Goal: Communication & Community: Answer question/provide support

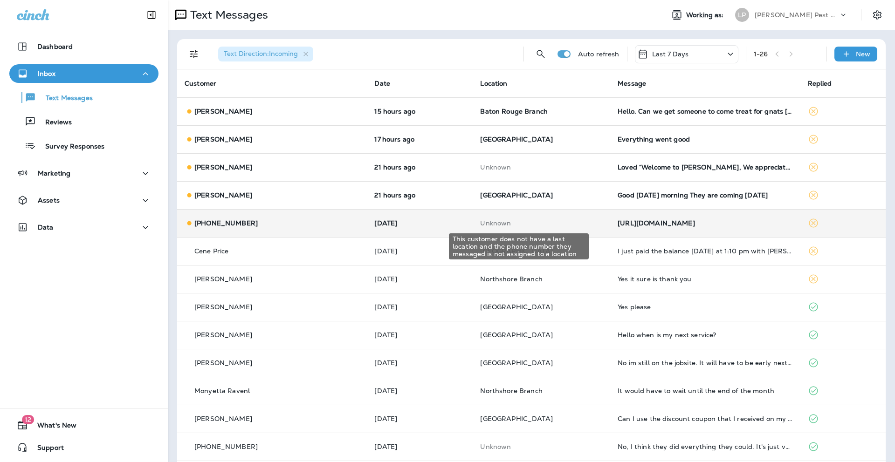
click at [551, 220] on p "Unknown" at bounding box center [541, 222] width 123 height 7
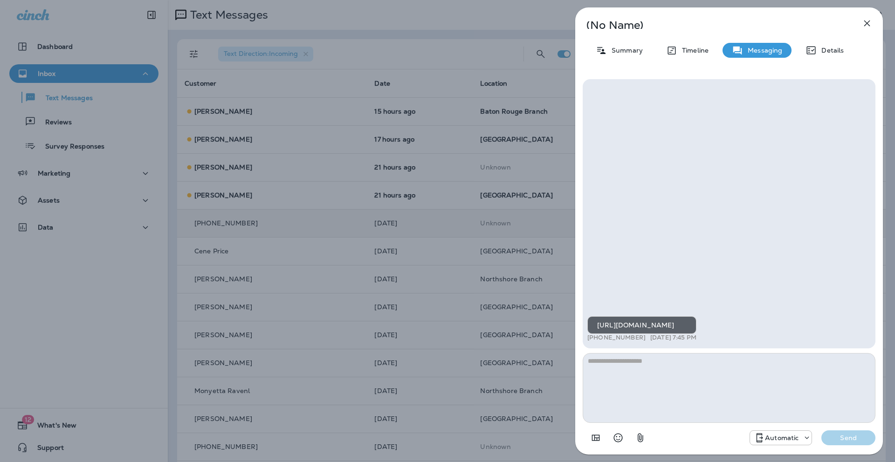
click at [869, 20] on icon "button" at bounding box center [866, 23] width 11 height 11
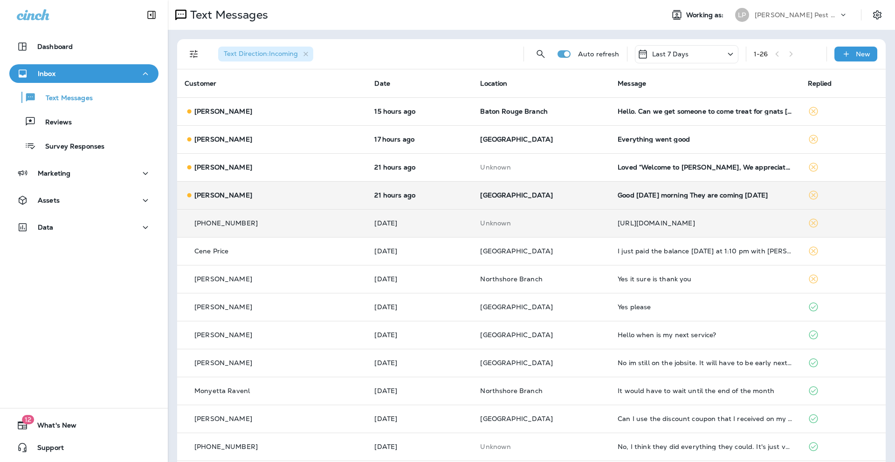
click at [688, 198] on div "Good [DATE] morning They are coming [DATE]" at bounding box center [704, 195] width 175 height 7
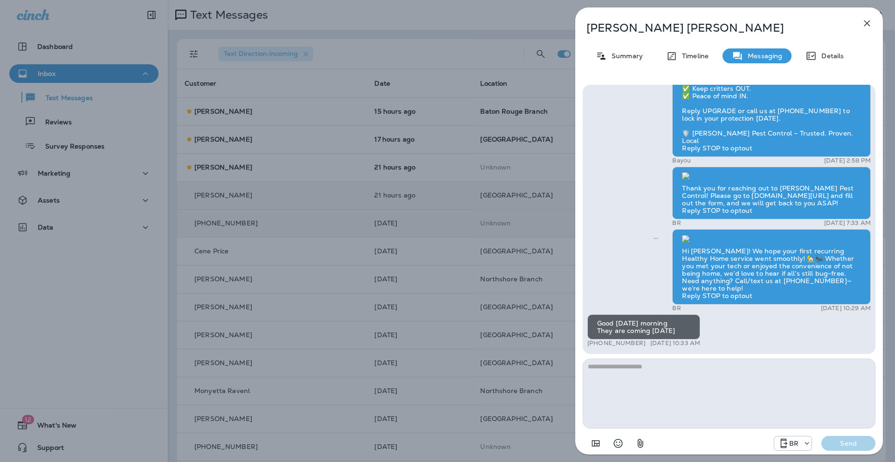
click at [867, 24] on icon "button" at bounding box center [866, 23] width 11 height 11
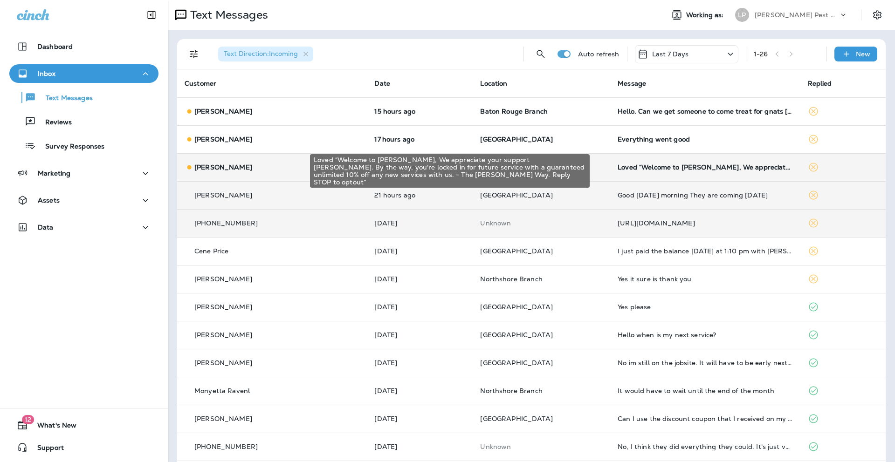
click at [706, 165] on div "Loved “Welcome to [PERSON_NAME], We appreciate your support [PERSON_NAME]. By t…" at bounding box center [704, 167] width 175 height 7
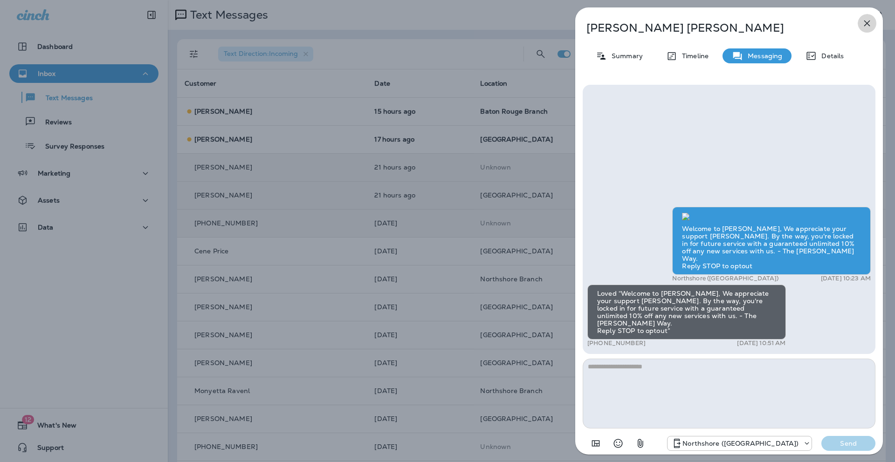
click at [864, 24] on icon "button" at bounding box center [866, 23] width 11 height 11
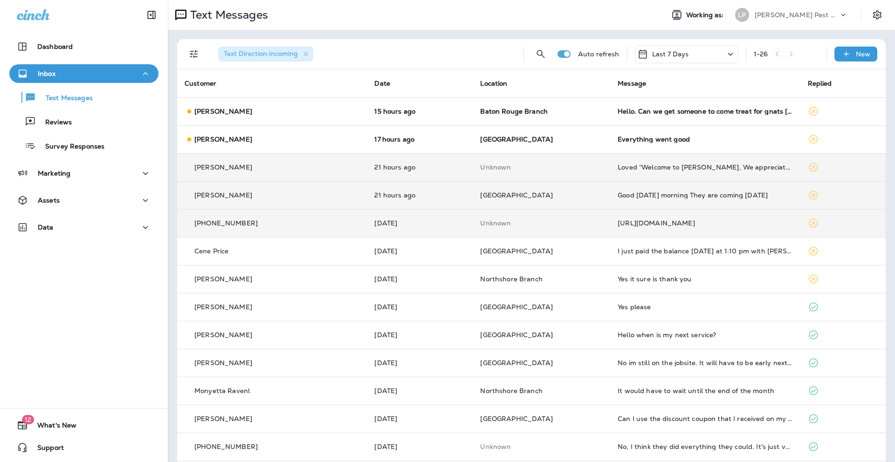
click at [680, 140] on div "Everything went good" at bounding box center [704, 139] width 175 height 7
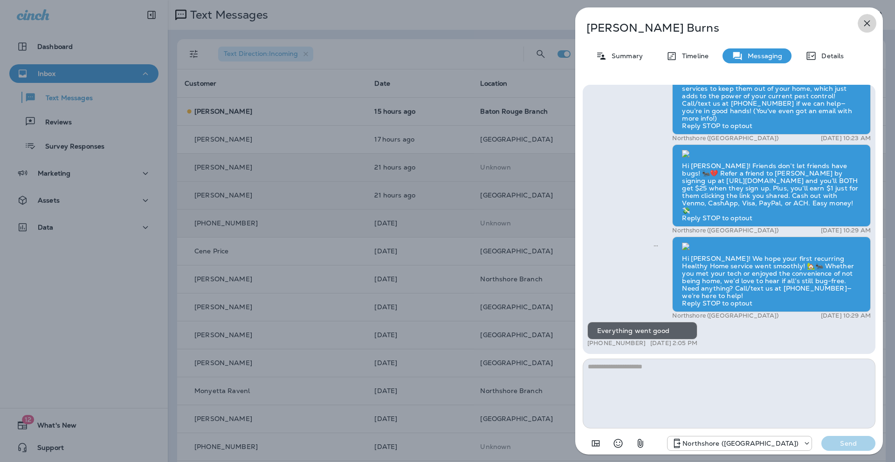
click at [871, 24] on icon "button" at bounding box center [866, 23] width 11 height 11
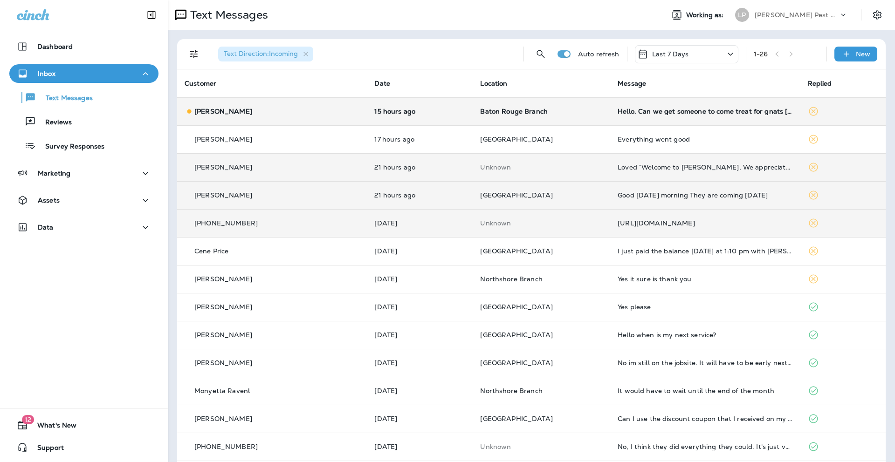
click at [667, 117] on td "Hello. Can we get someone to come treat for gnats [DATE]. We are innundated wit…" at bounding box center [705, 111] width 190 height 28
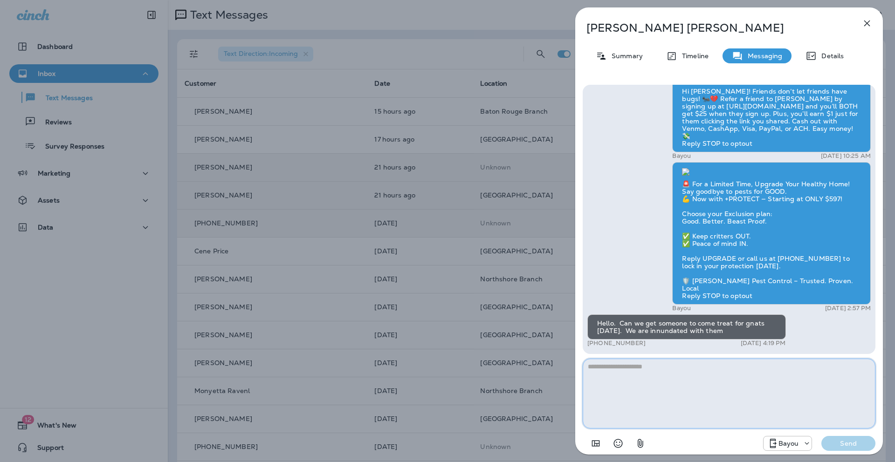
click at [645, 384] on textarea at bounding box center [729, 394] width 293 height 70
type textarea "**********"
click at [854, 450] on button "Send" at bounding box center [848, 443] width 54 height 15
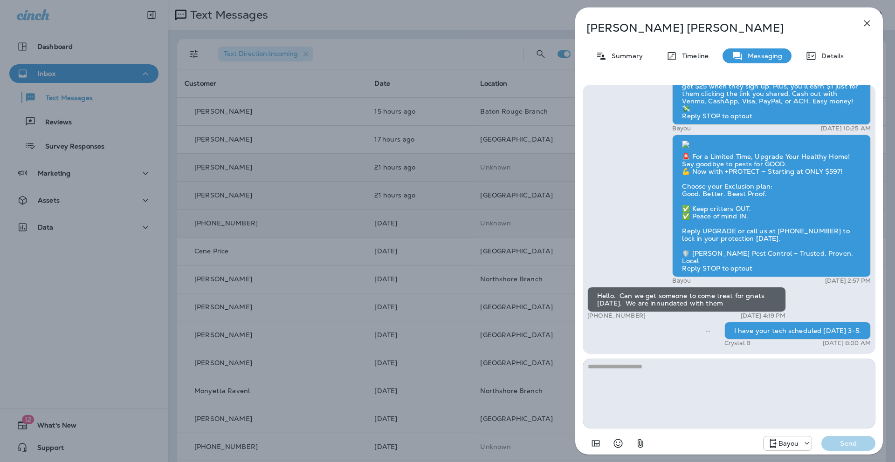
click at [868, 24] on icon "button" at bounding box center [866, 23] width 11 height 11
